Goal: Task Accomplishment & Management: Use online tool/utility

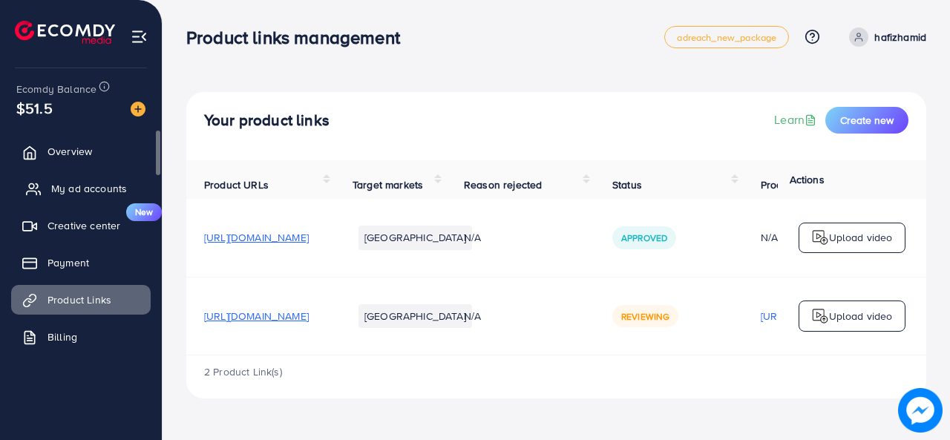
click at [89, 190] on span "My ad accounts" at bounding box center [89, 188] width 76 height 15
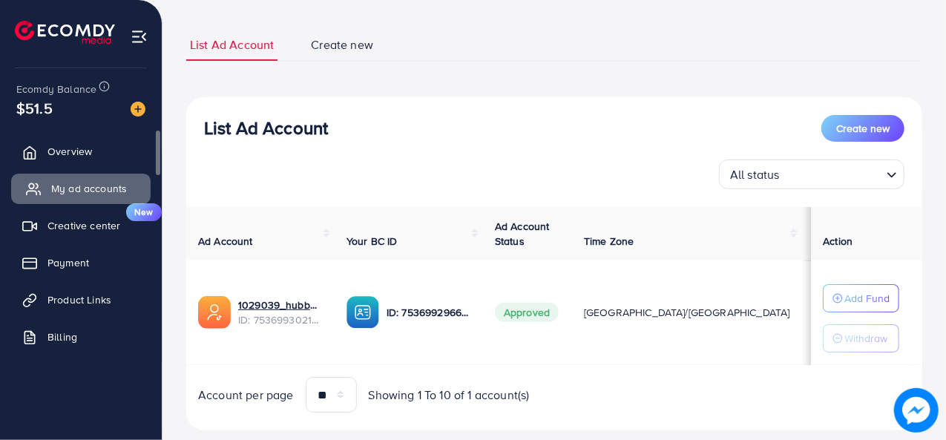
scroll to position [88, 0]
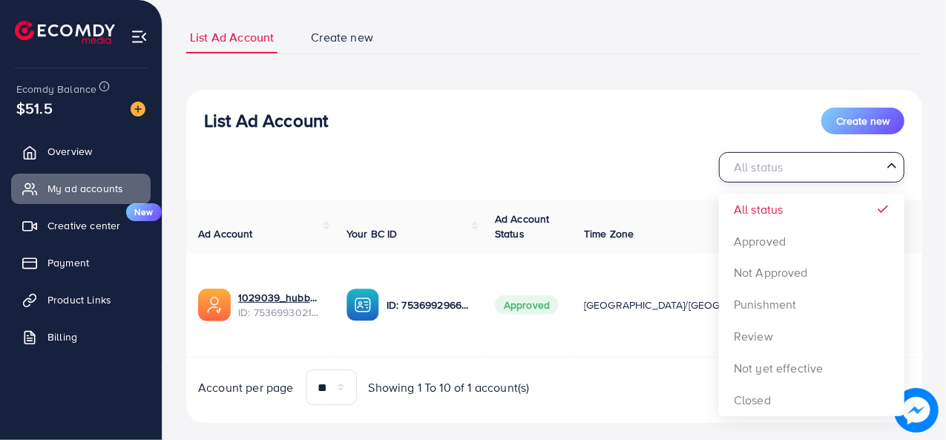
click at [779, 171] on div "All status" at bounding box center [803, 166] width 158 height 26
click at [807, 166] on input "Search for option" at bounding box center [803, 167] width 155 height 23
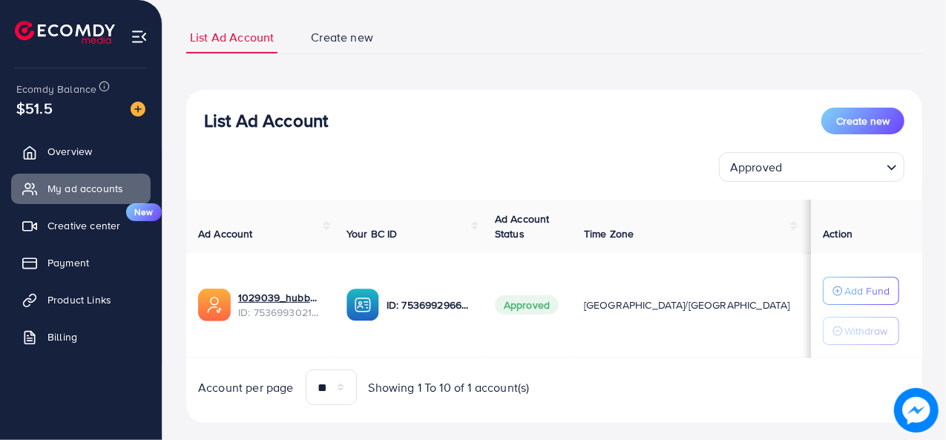
click at [692, 146] on div "List Ad Account Create new Approved Loading... All status Approved Not Approved…" at bounding box center [554, 145] width 736 height 74
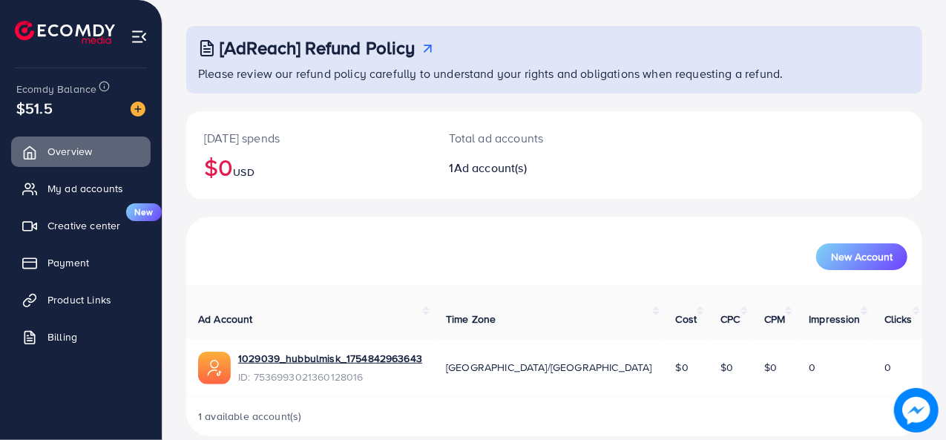
scroll to position [70, 0]
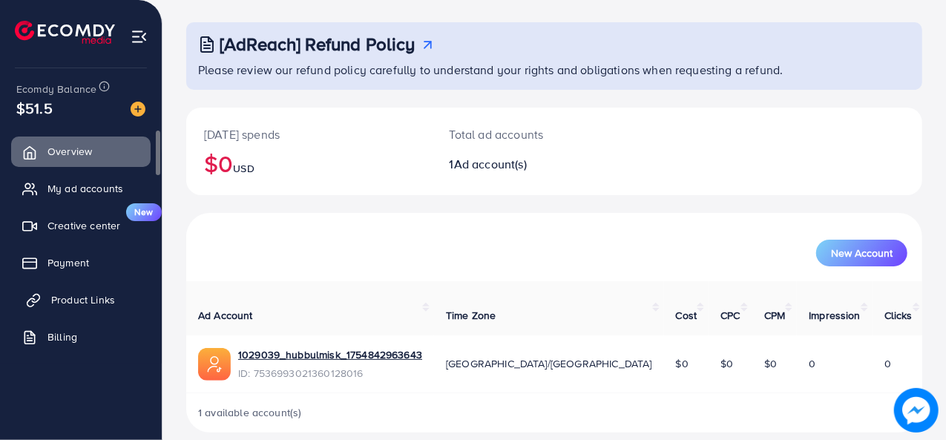
click at [69, 293] on span "Product Links" at bounding box center [83, 299] width 64 height 15
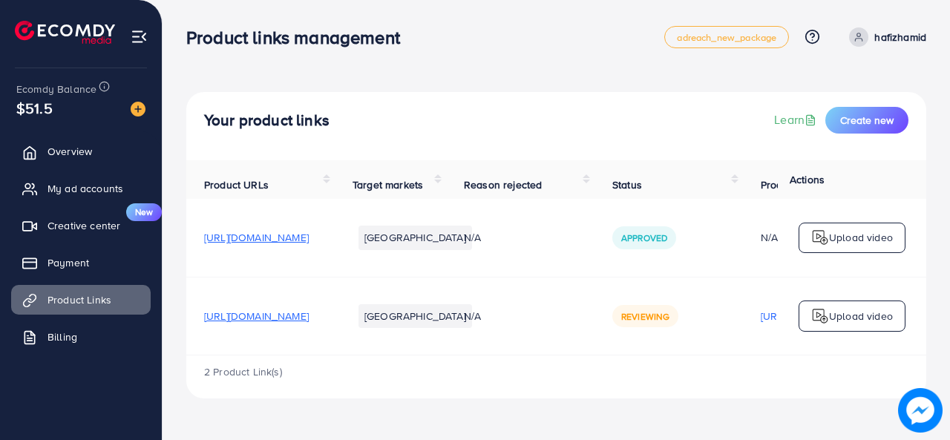
click at [724, 308] on td "Reviewing" at bounding box center [668, 316] width 148 height 78
drag, startPoint x: 724, startPoint y: 308, endPoint x: 710, endPoint y: 312, distance: 15.5
click at [710, 312] on td "Reviewing" at bounding box center [668, 316] width 148 height 78
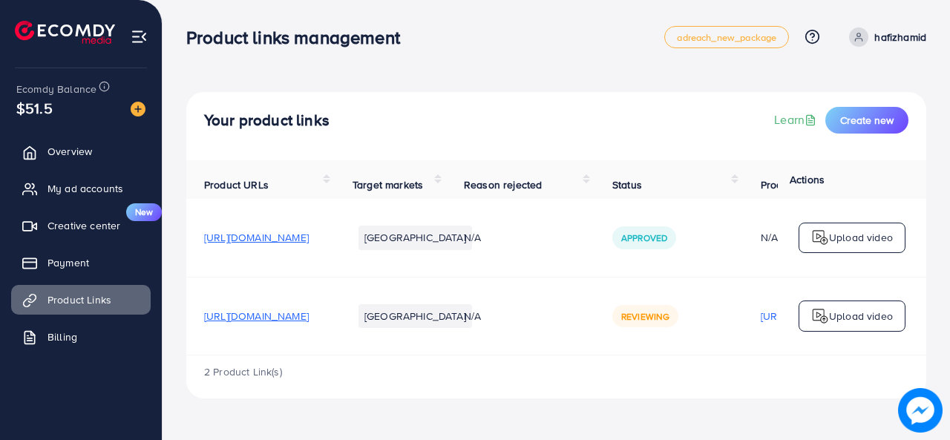
click at [577, 318] on div "N/A" at bounding box center [520, 316] width 113 height 15
click at [309, 321] on span "[URL][DOMAIN_NAME]" at bounding box center [256, 316] width 105 height 15
click at [833, 323] on p "Upload video" at bounding box center [861, 316] width 64 height 18
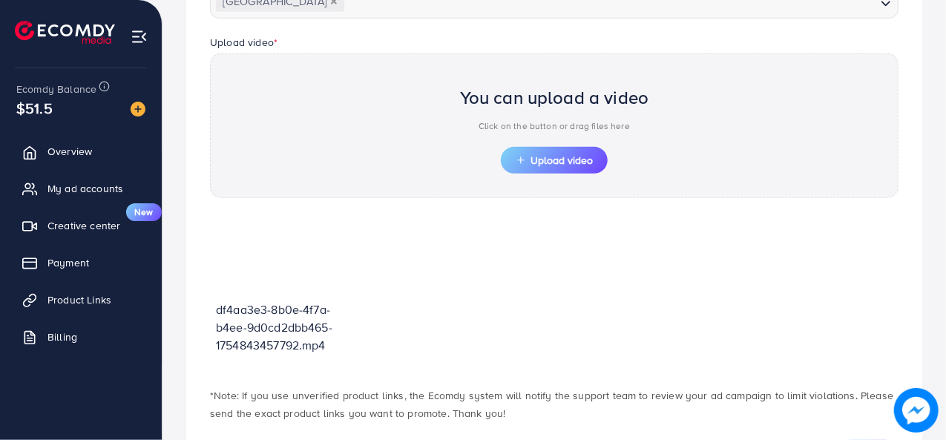
scroll to position [551, 0]
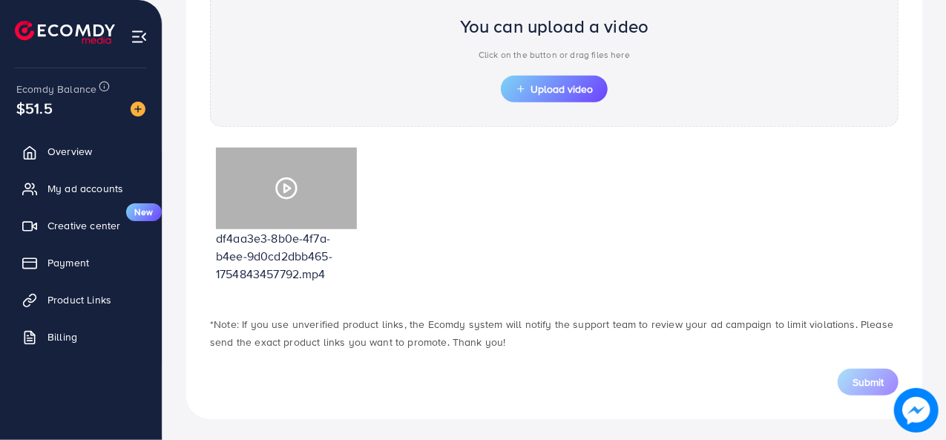
click at [289, 189] on icon at bounding box center [287, 189] width 24 height 24
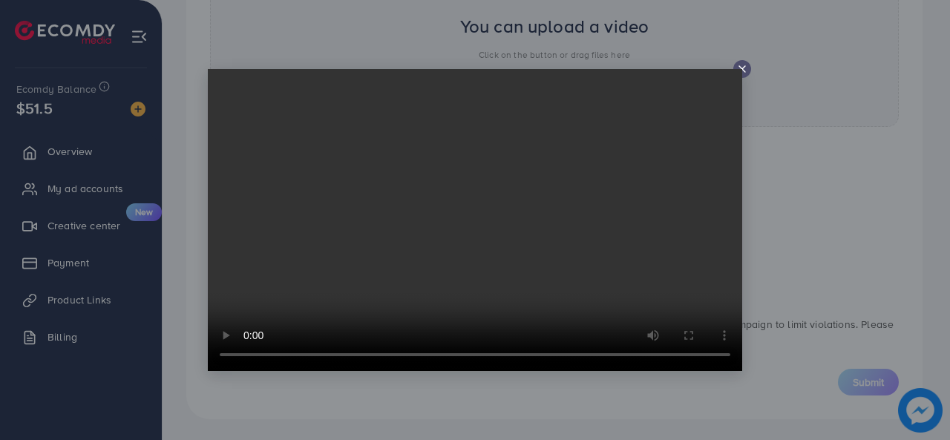
click at [745, 68] on icon at bounding box center [742, 69] width 12 height 12
